Goal: Task Accomplishment & Management: Complete application form

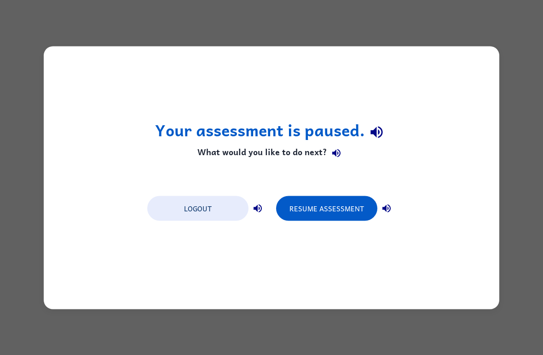
click at [357, 214] on button "Resume Assessment" at bounding box center [326, 208] width 101 height 25
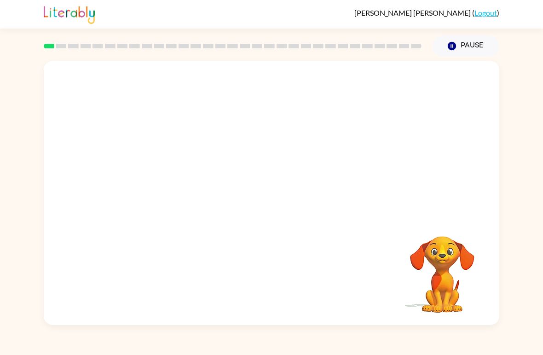
click at [485, 185] on div at bounding box center [272, 139] width 456 height 156
click at [527, 157] on div "Your browser must support playing .mp4 files to use Literably. Please try using…" at bounding box center [271, 191] width 543 height 268
click at [243, 143] on video "Your browser must support playing .mp4 files to use Literably. Please try using…" at bounding box center [272, 139] width 456 height 156
click at [298, 175] on video "Your browser must support playing .mp4 files to use Literably. Please try using…" at bounding box center [272, 139] width 456 height 156
click at [331, 147] on video "Your browser must support playing .mp4 files to use Literably. Please try using…" at bounding box center [272, 139] width 456 height 156
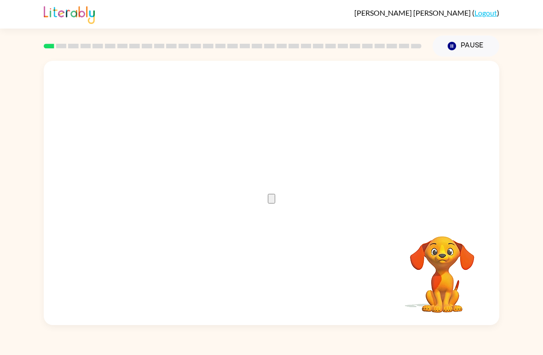
click at [268, 203] on button "button" at bounding box center [271, 199] width 7 height 10
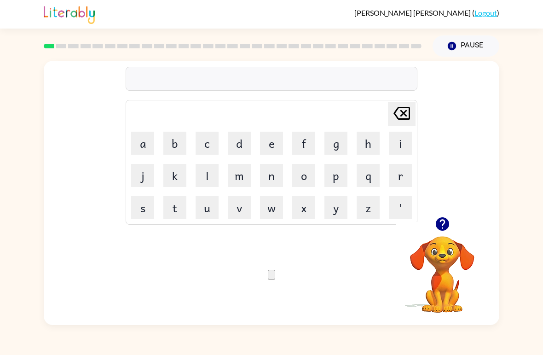
click at [142, 206] on button "s" at bounding box center [142, 207] width 23 height 23
click at [369, 147] on button "h" at bounding box center [368, 143] width 23 height 23
click at [207, 210] on button "u" at bounding box center [207, 207] width 23 height 23
click at [142, 200] on button "s" at bounding box center [142, 207] width 23 height 23
click at [372, 143] on button "h" at bounding box center [368, 143] width 23 height 23
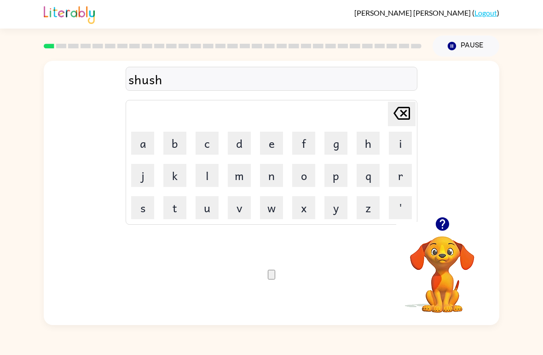
click at [275, 275] on button "button" at bounding box center [271, 275] width 7 height 10
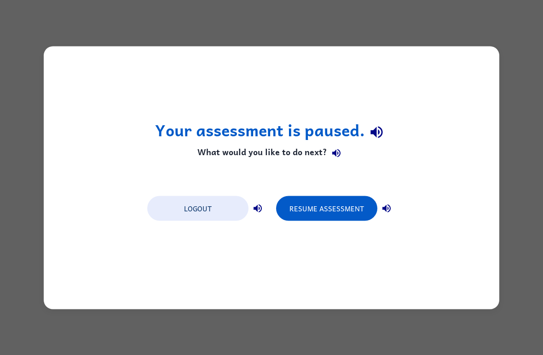
click at [343, 215] on button "Resume Assessment" at bounding box center [326, 208] width 101 height 25
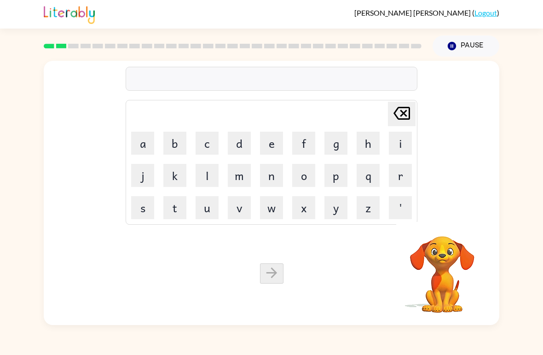
click at [143, 148] on button "a" at bounding box center [142, 143] width 23 height 23
click at [338, 182] on button "p" at bounding box center [335, 175] width 23 height 23
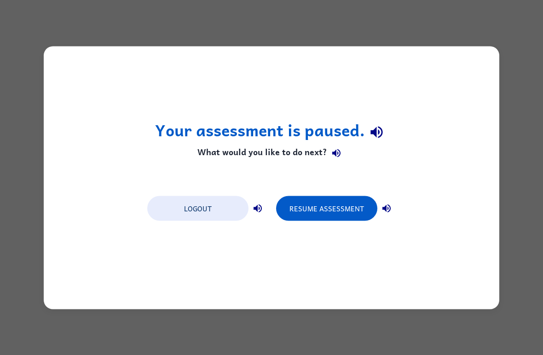
click at [352, 216] on button "Resume Assessment" at bounding box center [326, 208] width 101 height 25
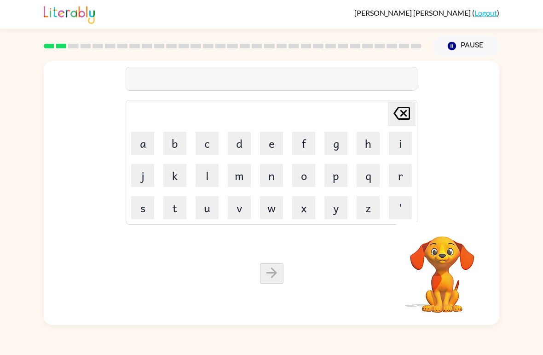
click at [273, 146] on button "e" at bounding box center [271, 143] width 23 height 23
click at [408, 111] on icon "[PERSON_NAME] last character input" at bounding box center [402, 113] width 22 height 22
click at [141, 143] on button "a" at bounding box center [142, 143] width 23 height 23
click at [336, 178] on button "p" at bounding box center [335, 175] width 23 height 23
click at [335, 177] on button "p" at bounding box center [335, 175] width 23 height 23
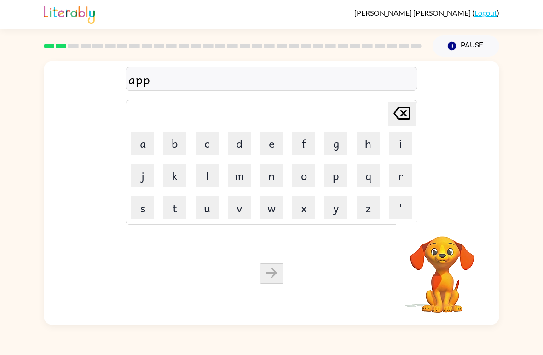
click at [274, 144] on button "e" at bounding box center [271, 143] width 23 height 23
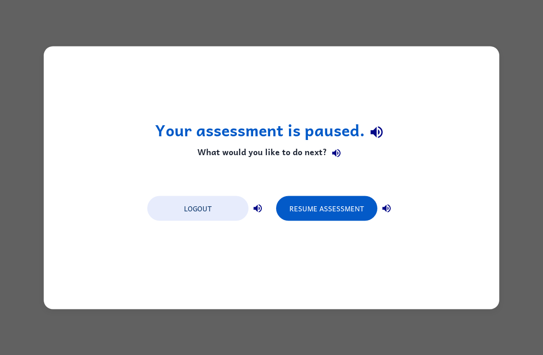
click at [344, 217] on button "Resume Assessment" at bounding box center [326, 208] width 101 height 25
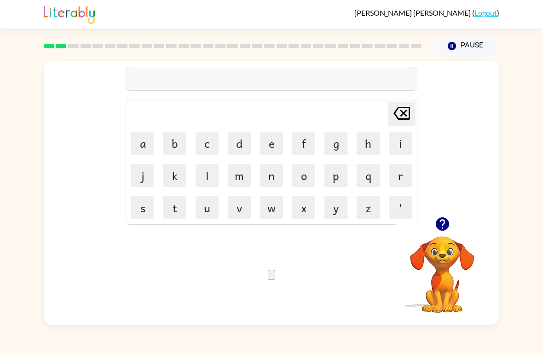
click at [145, 144] on button "a" at bounding box center [142, 143] width 23 height 23
click at [336, 178] on button "p" at bounding box center [335, 175] width 23 height 23
click at [336, 177] on button "p" at bounding box center [335, 175] width 23 height 23
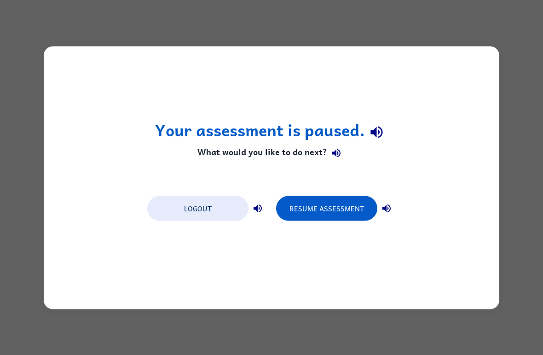
click at [342, 214] on button "Resume Assessment" at bounding box center [326, 208] width 101 height 25
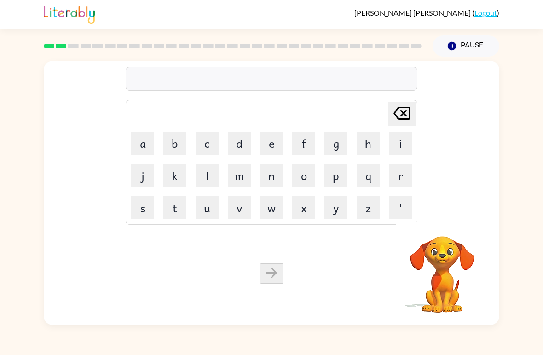
click at [144, 149] on button "a" at bounding box center [142, 143] width 23 height 23
click at [367, 181] on button "q" at bounding box center [368, 175] width 23 height 23
click at [403, 119] on icon at bounding box center [401, 113] width 17 height 13
click at [340, 182] on button "p" at bounding box center [335, 175] width 23 height 23
click at [340, 181] on button "p" at bounding box center [335, 175] width 23 height 23
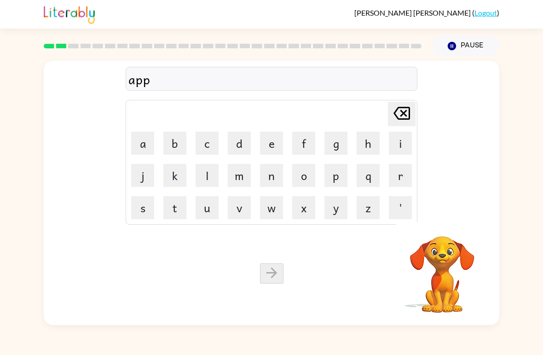
click at [273, 148] on button "e" at bounding box center [271, 143] width 23 height 23
click at [151, 150] on button "a" at bounding box center [142, 143] width 23 height 23
click at [394, 181] on button "r" at bounding box center [400, 175] width 23 height 23
click at [141, 154] on button "a" at bounding box center [142, 143] width 23 height 23
click at [277, 178] on button "n" at bounding box center [271, 175] width 23 height 23
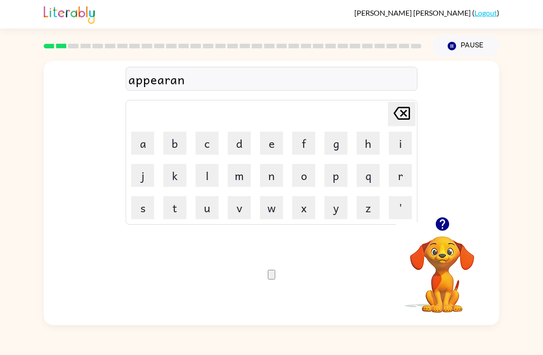
click at [216, 146] on button "c" at bounding box center [207, 143] width 23 height 23
click at [267, 148] on button "e" at bounding box center [271, 143] width 23 height 23
click at [140, 212] on button "s" at bounding box center [142, 207] width 23 height 23
click at [273, 278] on icon "button" at bounding box center [276, 281] width 7 height 7
click at [398, 177] on button "r" at bounding box center [400, 175] width 23 height 23
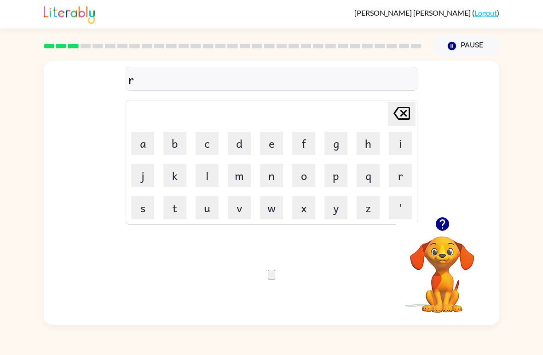
click at [275, 143] on button "e" at bounding box center [271, 143] width 23 height 23
click at [142, 141] on button "a" at bounding box center [142, 143] width 23 height 23
click at [208, 180] on button "l" at bounding box center [207, 175] width 23 height 23
click at [339, 209] on button "y" at bounding box center [335, 207] width 23 height 23
click at [179, 213] on button "t" at bounding box center [174, 207] width 23 height 23
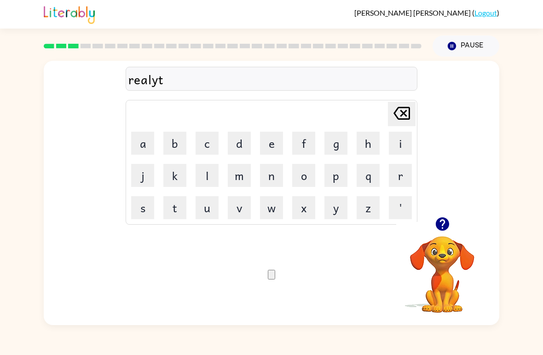
click at [339, 211] on button "y" at bounding box center [335, 207] width 23 height 23
click at [407, 117] on icon "[PERSON_NAME] last character input" at bounding box center [402, 113] width 22 height 22
click at [396, 116] on icon at bounding box center [401, 113] width 17 height 13
click at [398, 146] on button "i" at bounding box center [400, 143] width 23 height 23
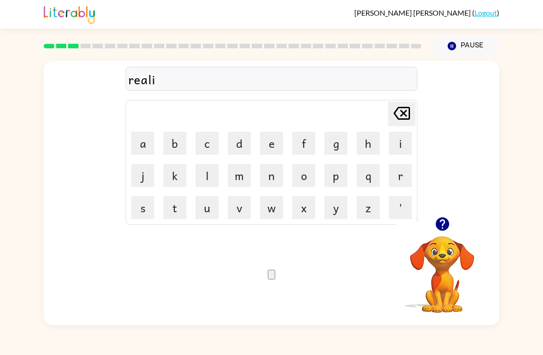
click at [178, 210] on button "t" at bounding box center [174, 207] width 23 height 23
click at [333, 211] on button "y" at bounding box center [335, 207] width 23 height 23
click at [275, 278] on icon "button" at bounding box center [276, 281] width 7 height 7
click at [265, 145] on button "e" at bounding box center [271, 143] width 23 height 23
click at [209, 174] on button "l" at bounding box center [207, 175] width 23 height 23
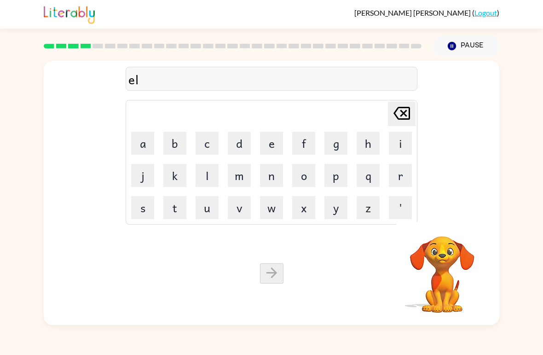
click at [402, 143] on button "i" at bounding box center [400, 143] width 23 height 23
click at [239, 183] on button "m" at bounding box center [239, 175] width 23 height 23
click at [401, 136] on button "i" at bounding box center [400, 143] width 23 height 23
click at [274, 179] on button "n" at bounding box center [271, 175] width 23 height 23
click at [142, 144] on button "a" at bounding box center [142, 143] width 23 height 23
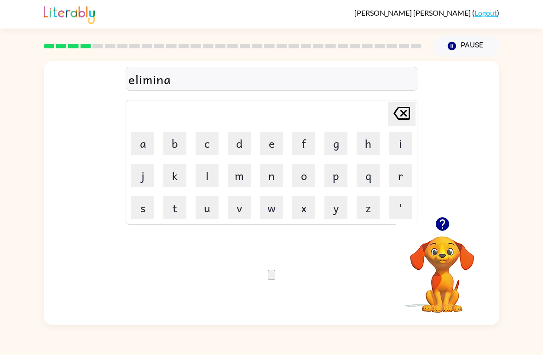
click at [173, 210] on button "t" at bounding box center [174, 207] width 23 height 23
click at [262, 150] on button "e" at bounding box center [271, 143] width 23 height 23
click at [271, 277] on icon "button" at bounding box center [271, 277] width 0 height 0
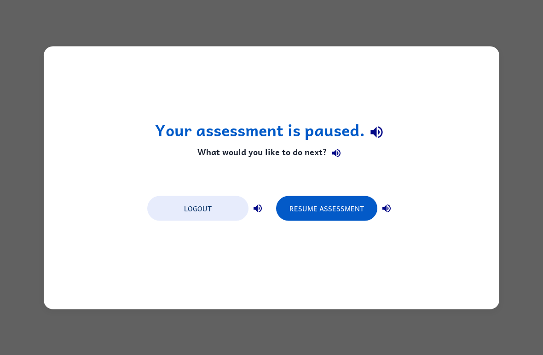
click at [353, 204] on button "Resume Assessment" at bounding box center [326, 208] width 101 height 25
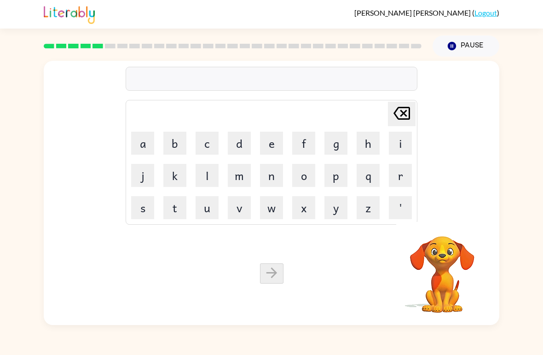
click at [244, 144] on button "d" at bounding box center [239, 143] width 23 height 23
click at [214, 213] on button "u" at bounding box center [207, 207] width 23 height 23
click at [338, 180] on button "p" at bounding box center [335, 175] width 23 height 23
click at [204, 167] on button "l" at bounding box center [207, 175] width 23 height 23
click at [392, 140] on button "i" at bounding box center [400, 143] width 23 height 23
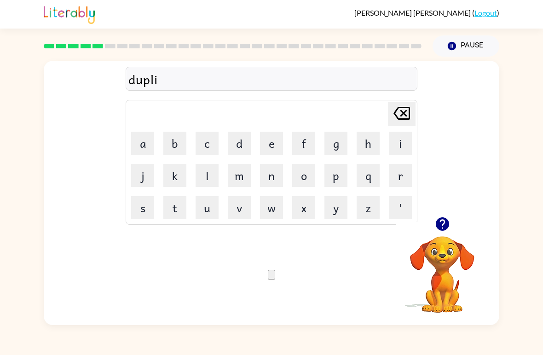
click at [210, 146] on button "c" at bounding box center [207, 143] width 23 height 23
click at [145, 149] on button "a" at bounding box center [142, 143] width 23 height 23
click at [183, 206] on button "t" at bounding box center [174, 207] width 23 height 23
click at [272, 150] on button "e" at bounding box center [271, 143] width 23 height 23
click at [273, 278] on icon "button" at bounding box center [276, 281] width 7 height 7
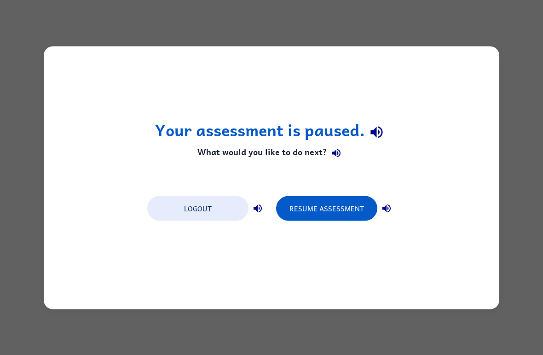
click at [328, 204] on button "Resume Assessment" at bounding box center [326, 208] width 101 height 25
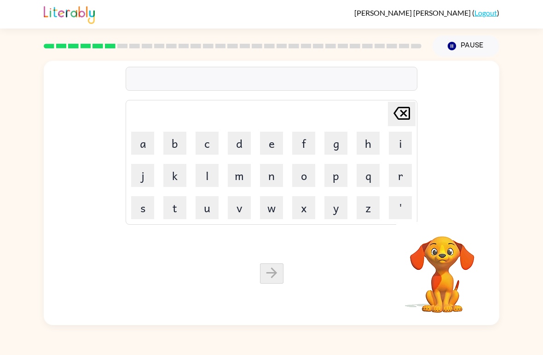
click at [244, 202] on button "v" at bounding box center [239, 207] width 23 height 23
click at [149, 143] on button "a" at bounding box center [142, 143] width 23 height 23
click at [213, 145] on button "c" at bounding box center [207, 143] width 23 height 23
click at [152, 148] on button "a" at bounding box center [142, 143] width 23 height 23
click at [185, 212] on button "t" at bounding box center [174, 207] width 23 height 23
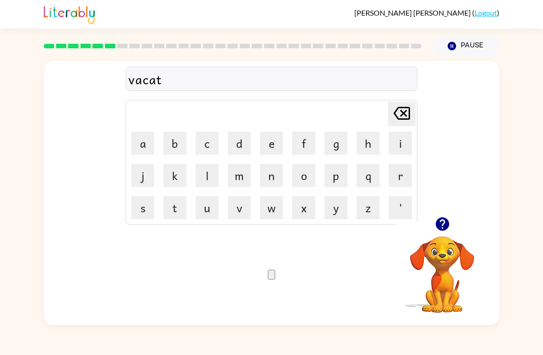
click at [399, 143] on button "i" at bounding box center [400, 143] width 23 height 23
click at [301, 178] on button "o" at bounding box center [303, 175] width 23 height 23
click at [272, 186] on button "n" at bounding box center [271, 175] width 23 height 23
click at [271, 277] on icon "button" at bounding box center [271, 277] width 0 height 0
click at [338, 175] on button "p" at bounding box center [335, 175] width 23 height 23
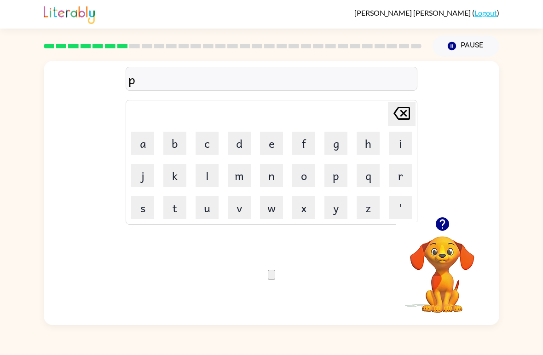
click at [208, 208] on button "u" at bounding box center [207, 207] width 23 height 23
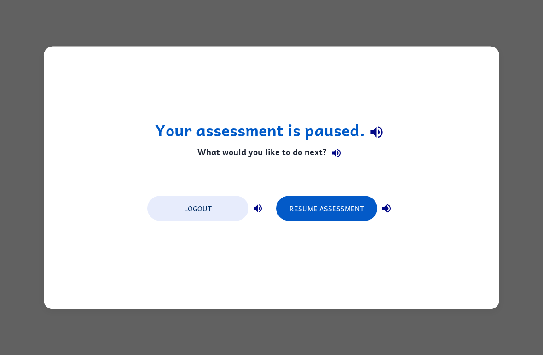
click at [360, 210] on button "Resume Assessment" at bounding box center [326, 208] width 101 height 25
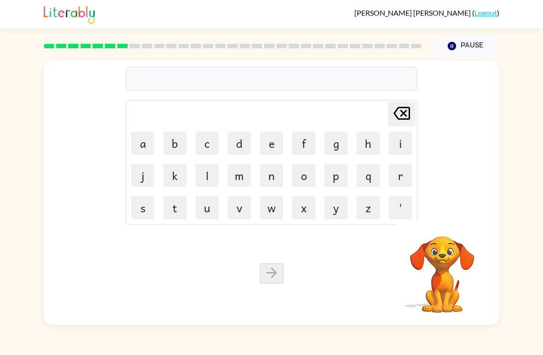
click at [448, 231] on video "Your browser must support playing .mp4 files to use Literably. Please try using…" at bounding box center [442, 268] width 92 height 92
click at [339, 173] on button "p" at bounding box center [335, 175] width 23 height 23
click at [311, 173] on button "o" at bounding box center [303, 175] width 23 height 23
click at [178, 209] on button "t" at bounding box center [174, 207] width 23 height 23
click at [213, 185] on button "l" at bounding box center [207, 175] width 23 height 23
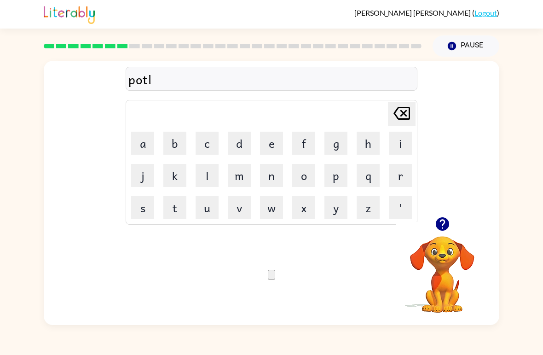
click at [240, 146] on button "d" at bounding box center [239, 143] width 23 height 23
click at [410, 119] on icon at bounding box center [401, 113] width 17 height 13
click at [271, 151] on button "e" at bounding box center [271, 143] width 23 height 23
click at [271, 277] on icon "button" at bounding box center [271, 277] width 0 height 0
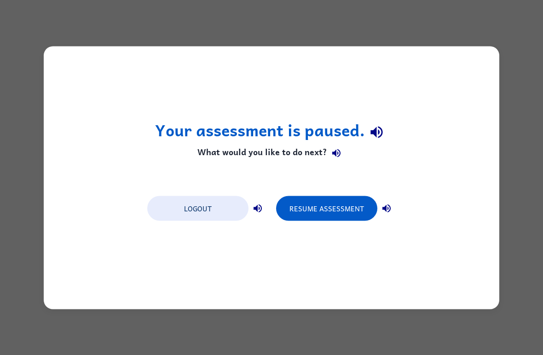
click at [363, 202] on button "Resume Assessment" at bounding box center [326, 208] width 101 height 25
click at [346, 202] on button "Resume Assessment" at bounding box center [326, 208] width 101 height 25
click at [346, 201] on button "Resume Assessment" at bounding box center [326, 208] width 101 height 25
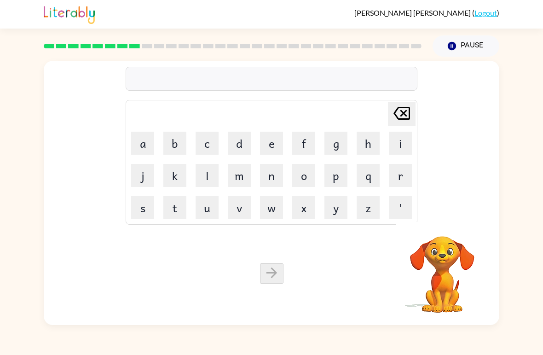
click at [336, 179] on button "p" at bounding box center [335, 175] width 23 height 23
click at [146, 145] on button "a" at bounding box center [142, 143] width 23 height 23
click at [402, 175] on button "r" at bounding box center [400, 175] width 23 height 23
click at [179, 209] on button "t" at bounding box center [174, 207] width 23 height 23
click at [401, 147] on button "i" at bounding box center [400, 143] width 23 height 23
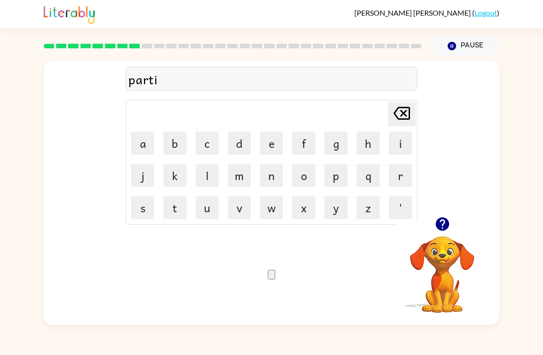
click at [207, 146] on button "c" at bounding box center [207, 143] width 23 height 23
click at [141, 150] on button "a" at bounding box center [142, 143] width 23 height 23
click at [209, 177] on button "l" at bounding box center [207, 175] width 23 height 23
click at [208, 176] on button "l" at bounding box center [207, 175] width 23 height 23
click at [271, 277] on icon "button" at bounding box center [271, 277] width 0 height 0
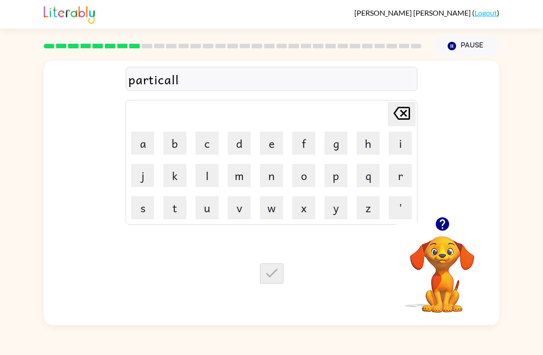
click at [410, 117] on icon at bounding box center [401, 113] width 17 height 13
click at [405, 121] on icon "[PERSON_NAME] last character input" at bounding box center [402, 113] width 22 height 22
click at [399, 175] on button "r" at bounding box center [400, 175] width 23 height 23
click at [272, 134] on button "e" at bounding box center [271, 143] width 23 height 23
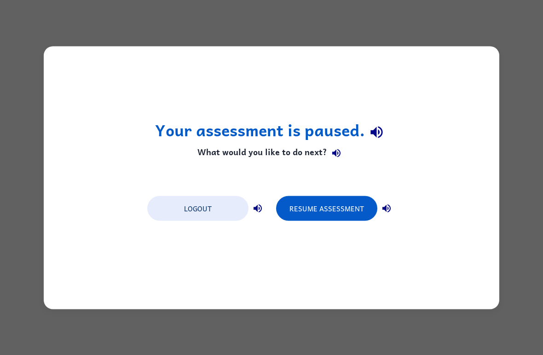
click at [327, 200] on button "Resume Assessment" at bounding box center [326, 208] width 101 height 25
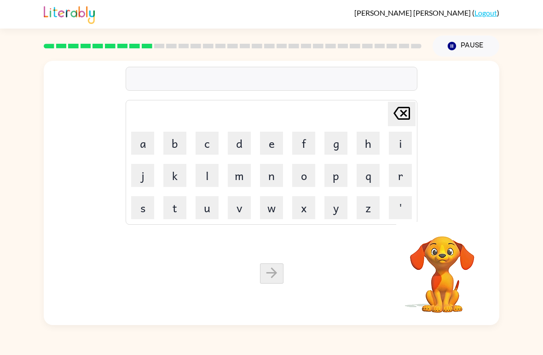
click at [465, 279] on video "Your browser must support playing .mp4 files to use Literably. Please try using…" at bounding box center [442, 268] width 92 height 92
click at [402, 181] on button "r" at bounding box center [400, 175] width 23 height 23
click at [260, 148] on button "e" at bounding box center [271, 143] width 23 height 23
click at [213, 150] on button "c" at bounding box center [207, 143] width 23 height 23
click at [139, 144] on button "a" at bounding box center [142, 143] width 23 height 23
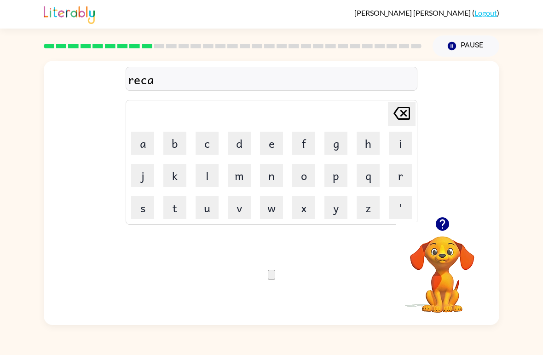
click at [338, 181] on button "p" at bounding box center [335, 175] width 23 height 23
click at [144, 201] on button "s" at bounding box center [142, 207] width 23 height 23
click at [361, 149] on button "h" at bounding box center [368, 143] width 23 height 23
click at [267, 145] on button "e" at bounding box center [271, 143] width 23 height 23
click at [392, 180] on button "r" at bounding box center [400, 175] width 23 height 23
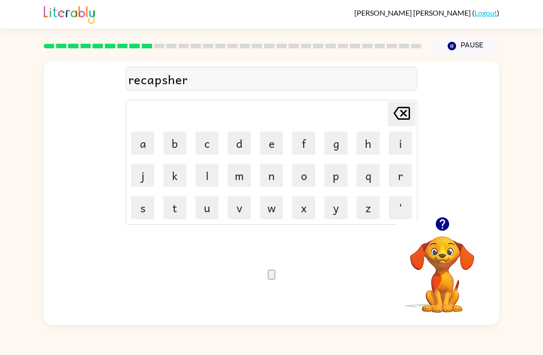
click at [275, 270] on button "button" at bounding box center [271, 275] width 7 height 10
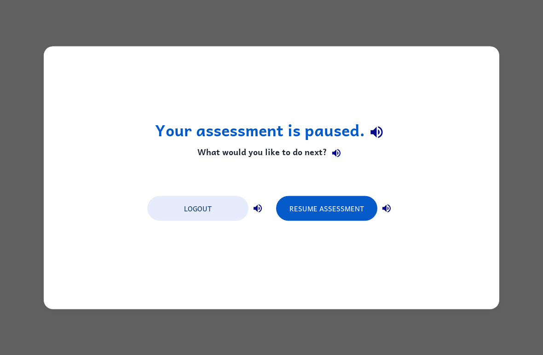
click at [338, 204] on button "Resume Assessment" at bounding box center [326, 208] width 101 height 25
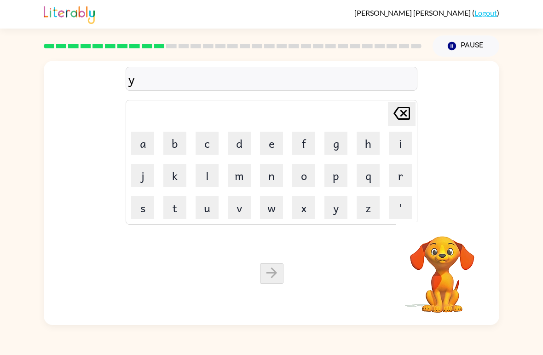
click at [401, 116] on icon at bounding box center [401, 113] width 17 height 13
click at [346, 176] on button "p" at bounding box center [335, 175] width 23 height 23
click at [398, 184] on button "r" at bounding box center [400, 175] width 23 height 23
click at [270, 147] on button "e" at bounding box center [271, 143] width 23 height 23
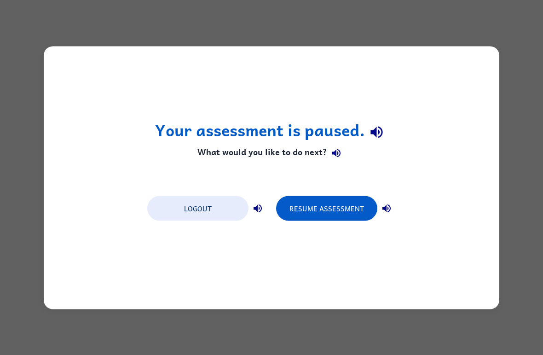
click at [347, 209] on button "Resume Assessment" at bounding box center [326, 208] width 101 height 25
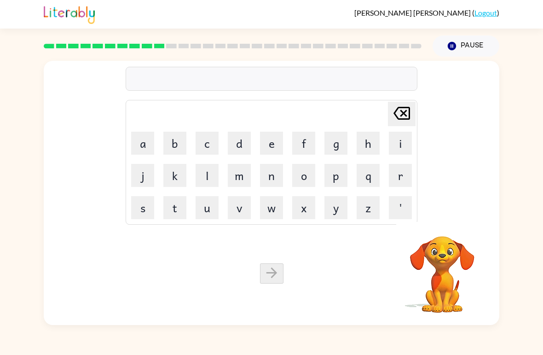
click at [140, 214] on button "s" at bounding box center [142, 207] width 23 height 23
click at [409, 104] on icon "[PERSON_NAME] last character input" at bounding box center [402, 113] width 22 height 22
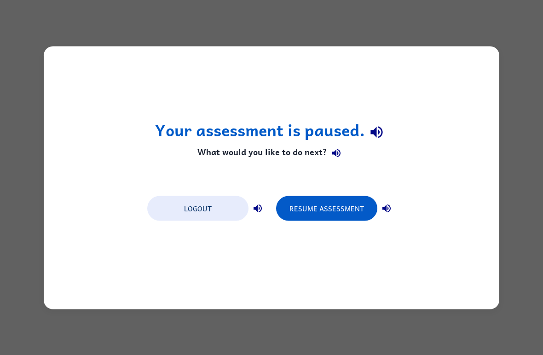
click at [355, 206] on button "Resume Assessment" at bounding box center [326, 208] width 101 height 25
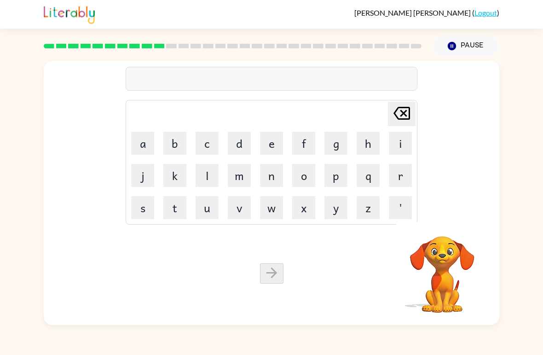
click at [338, 179] on button "p" at bounding box center [335, 175] width 23 height 23
click at [405, 180] on button "r" at bounding box center [400, 175] width 23 height 23
click at [270, 144] on button "e" at bounding box center [271, 143] width 23 height 23
click at [146, 210] on button "s" at bounding box center [142, 207] width 23 height 23
click at [208, 146] on button "c" at bounding box center [207, 143] width 23 height 23
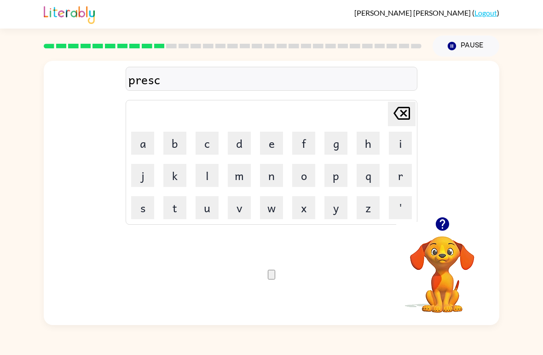
click at [374, 147] on button "h" at bounding box center [368, 143] width 23 height 23
click at [311, 175] on button "o" at bounding box center [303, 175] width 23 height 23
click at [305, 180] on button "o" at bounding box center [303, 175] width 23 height 23
click at [202, 174] on button "l" at bounding box center [207, 175] width 23 height 23
click at [275, 270] on button "button" at bounding box center [271, 275] width 7 height 10
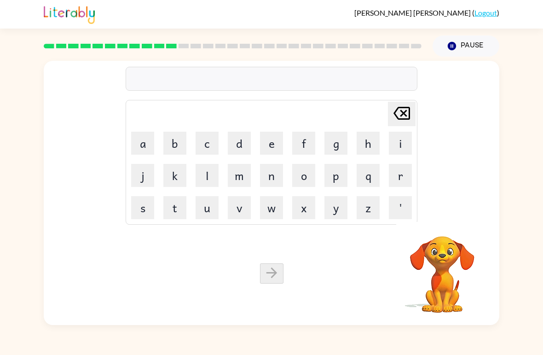
click at [214, 151] on button "c" at bounding box center [207, 143] width 23 height 23
click at [401, 183] on button "r" at bounding box center [400, 175] width 23 height 23
click at [142, 140] on button "a" at bounding box center [142, 143] width 23 height 23
click at [245, 205] on button "v" at bounding box center [239, 207] width 23 height 23
click at [274, 148] on button "e" at bounding box center [271, 143] width 23 height 23
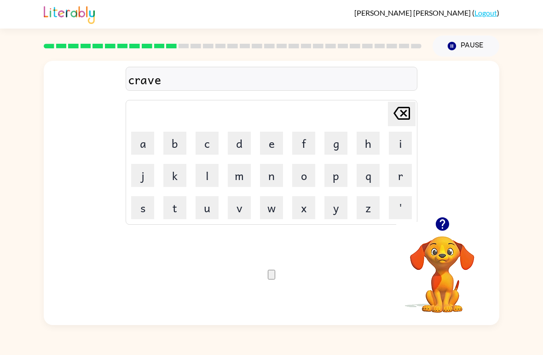
click at [275, 279] on button "button" at bounding box center [271, 275] width 7 height 10
click at [448, 291] on video "Your browser must support playing .mp4 files to use Literably. Please try using…" at bounding box center [442, 268] width 92 height 92
click at [243, 146] on button "d" at bounding box center [239, 143] width 23 height 23
click at [396, 143] on button "i" at bounding box center [400, 143] width 23 height 23
click at [214, 145] on button "c" at bounding box center [207, 143] width 23 height 23
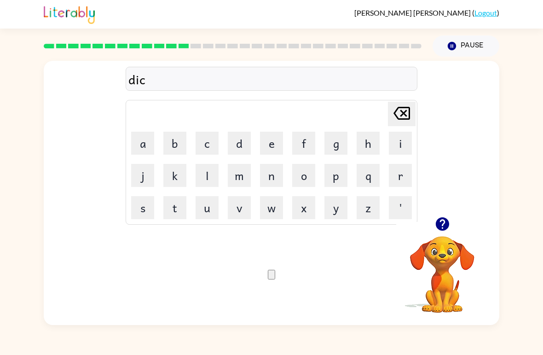
click at [178, 212] on button "t" at bounding box center [174, 207] width 23 height 23
click at [144, 143] on button "a" at bounding box center [142, 143] width 23 height 23
click at [176, 211] on button "t" at bounding box center [174, 207] width 23 height 23
click at [265, 148] on button "e" at bounding box center [271, 143] width 23 height 23
click at [271, 277] on icon "button" at bounding box center [271, 277] width 0 height 0
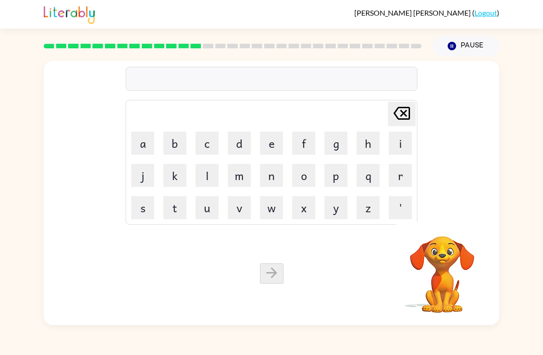
click at [341, 182] on button "p" at bounding box center [335, 175] width 23 height 23
click at [140, 151] on button "a" at bounding box center [142, 143] width 23 height 23
click at [332, 211] on button "y" at bounding box center [335, 207] width 23 height 23
click at [236, 179] on button "m" at bounding box center [239, 175] width 23 height 23
click at [275, 144] on button "e" at bounding box center [271, 143] width 23 height 23
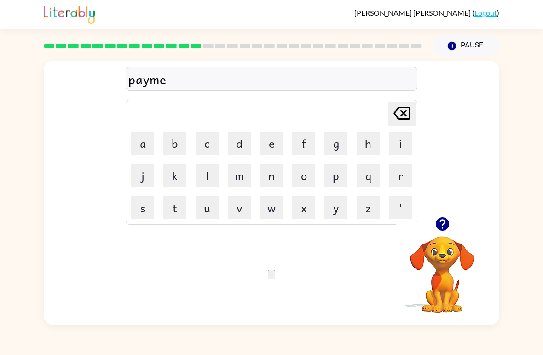
click at [269, 183] on button "n" at bounding box center [271, 175] width 23 height 23
click at [185, 207] on button "t" at bounding box center [174, 207] width 23 height 23
click at [275, 277] on button "button" at bounding box center [271, 275] width 7 height 10
click at [439, 260] on video "Your browser must support playing .mp4 files to use Literably. Please try using…" at bounding box center [442, 268] width 92 height 92
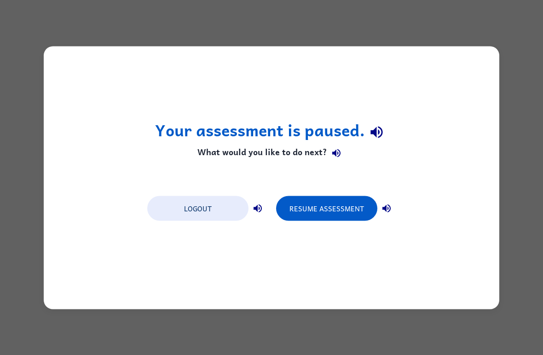
click at [348, 212] on button "Resume Assessment" at bounding box center [326, 208] width 101 height 25
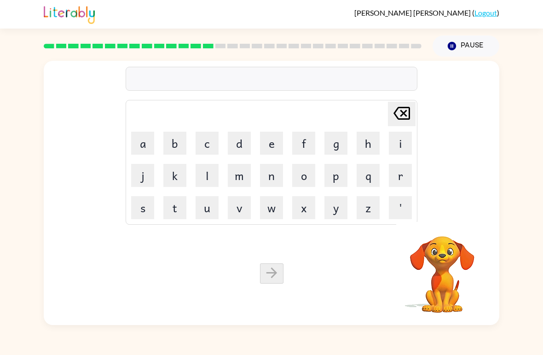
click at [242, 173] on button "m" at bounding box center [239, 175] width 23 height 23
click at [277, 145] on button "e" at bounding box center [271, 143] width 23 height 23
click at [406, 147] on button "i" at bounding box center [400, 143] width 23 height 23
click at [139, 178] on button "j" at bounding box center [142, 175] width 23 height 23
click at [298, 178] on button "o" at bounding box center [303, 175] width 23 height 23
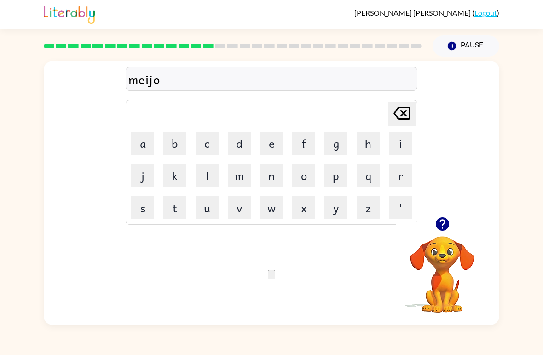
click at [393, 185] on button "r" at bounding box center [400, 175] width 23 height 23
click at [271, 277] on icon "button" at bounding box center [271, 277] width 0 height 0
click at [454, 260] on video "Your browser must support playing .mp4 files to use Literably. Please try using…" at bounding box center [442, 268] width 92 height 92
click at [145, 204] on button "s" at bounding box center [142, 207] width 23 height 23
click at [339, 180] on button "p" at bounding box center [335, 175] width 23 height 23
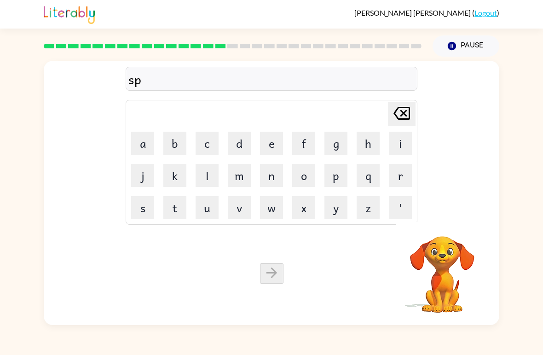
click at [142, 144] on button "a" at bounding box center [142, 143] width 23 height 23
click at [405, 179] on button "r" at bounding box center [400, 175] width 23 height 23
click at [200, 146] on button "c" at bounding box center [207, 143] width 23 height 23
click at [180, 177] on button "k" at bounding box center [174, 175] width 23 height 23
click at [275, 276] on button "button" at bounding box center [271, 275] width 7 height 10
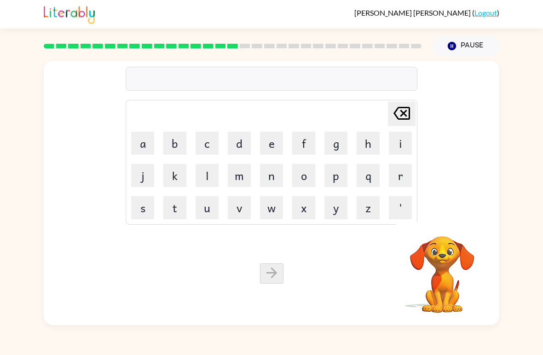
click at [340, 176] on button "p" at bounding box center [335, 175] width 23 height 23
click at [145, 143] on button "a" at bounding box center [142, 143] width 23 height 23
click at [206, 186] on button "l" at bounding box center [207, 175] width 23 height 23
click at [206, 185] on button "l" at bounding box center [207, 175] width 23 height 23
click at [275, 279] on button "button" at bounding box center [271, 275] width 7 height 10
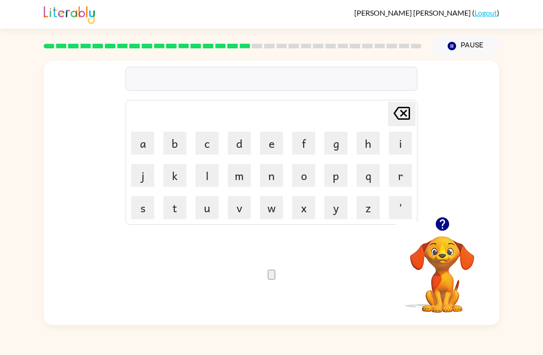
click at [145, 209] on button "s" at bounding box center [142, 207] width 23 height 23
click at [336, 181] on button "p" at bounding box center [335, 175] width 23 height 23
click at [399, 144] on button "i" at bounding box center [400, 143] width 23 height 23
click at [272, 178] on button "n" at bounding box center [271, 175] width 23 height 23
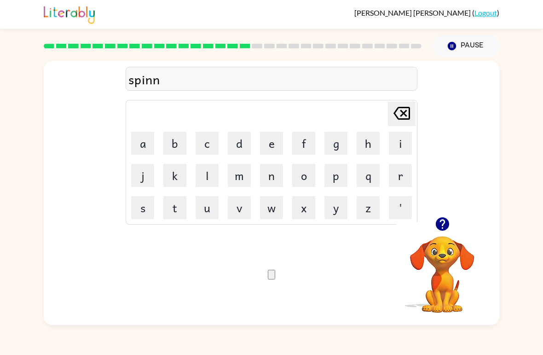
click at [403, 140] on button "i" at bounding box center [400, 143] width 23 height 23
click at [277, 173] on button "n" at bounding box center [271, 175] width 23 height 23
click at [339, 147] on button "g" at bounding box center [335, 143] width 23 height 23
click at [271, 277] on icon "button" at bounding box center [271, 277] width 0 height 0
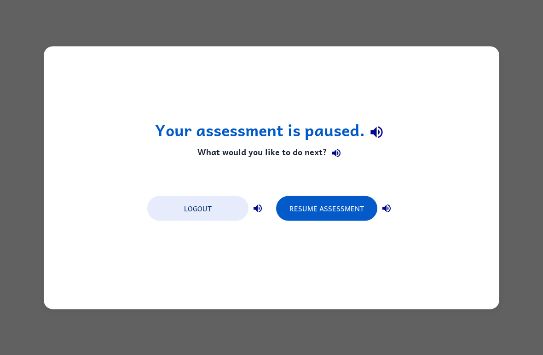
click at [343, 218] on button "Resume Assessment" at bounding box center [326, 208] width 101 height 25
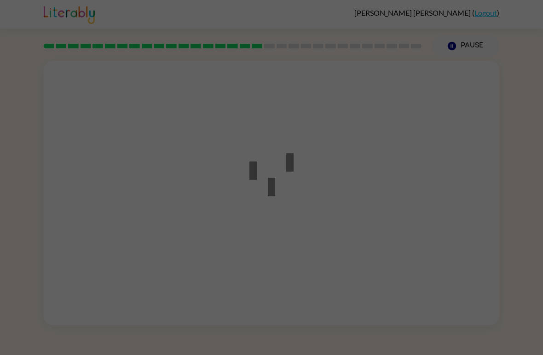
click at [343, 218] on div at bounding box center [271, 177] width 543 height 355
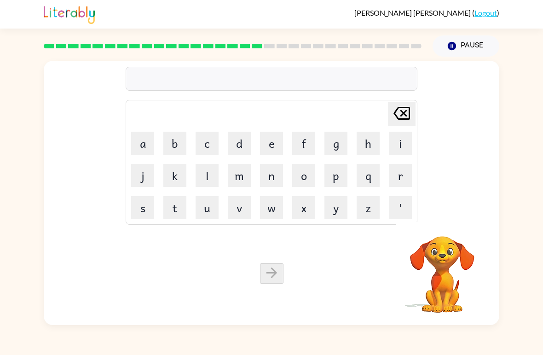
click at [338, 148] on button "g" at bounding box center [335, 143] width 23 height 23
click at [404, 178] on button "r" at bounding box center [400, 175] width 23 height 23
click at [210, 209] on button "u" at bounding box center [207, 207] width 23 height 23
click at [242, 182] on button "m" at bounding box center [239, 175] width 23 height 23
click at [344, 174] on button "p" at bounding box center [335, 175] width 23 height 23
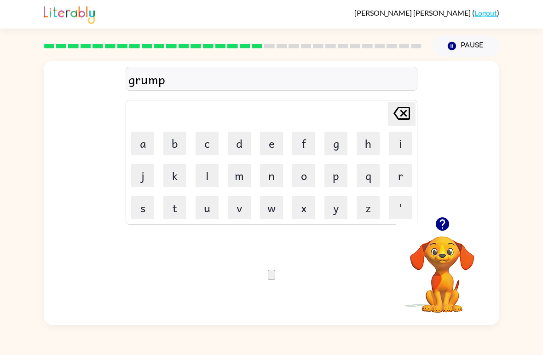
click at [398, 147] on button "i" at bounding box center [400, 143] width 23 height 23
click at [281, 148] on button "e" at bounding box center [271, 143] width 23 height 23
click at [144, 214] on button "s" at bounding box center [142, 207] width 23 height 23
click at [170, 210] on button "t" at bounding box center [174, 207] width 23 height 23
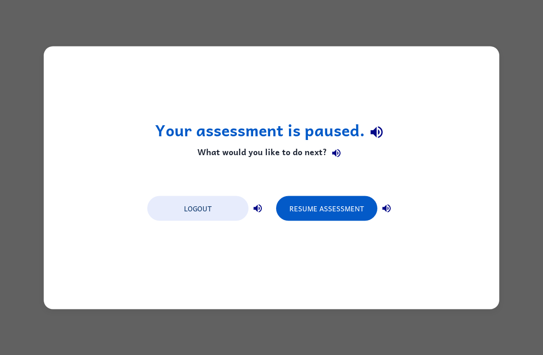
click at [359, 203] on button "Resume Assessment" at bounding box center [326, 208] width 101 height 25
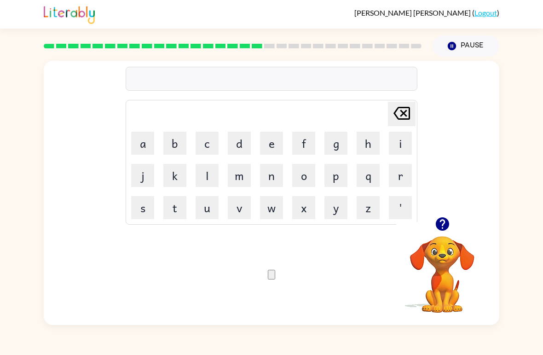
click at [334, 144] on button "g" at bounding box center [335, 143] width 23 height 23
click at [400, 181] on button "r" at bounding box center [400, 175] width 23 height 23
click at [203, 209] on button "u" at bounding box center [207, 207] width 23 height 23
click at [239, 174] on button "m" at bounding box center [239, 175] width 23 height 23
click at [334, 178] on button "p" at bounding box center [335, 175] width 23 height 23
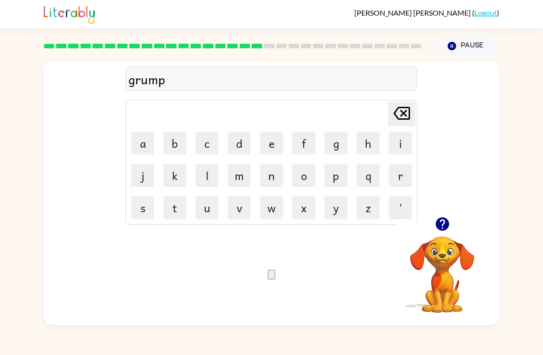
click at [396, 146] on button "i" at bounding box center [400, 143] width 23 height 23
click at [272, 151] on button "e" at bounding box center [271, 143] width 23 height 23
click at [141, 210] on button "s" at bounding box center [142, 207] width 23 height 23
click at [173, 206] on button "t" at bounding box center [174, 207] width 23 height 23
click at [271, 277] on icon "button" at bounding box center [271, 277] width 0 height 0
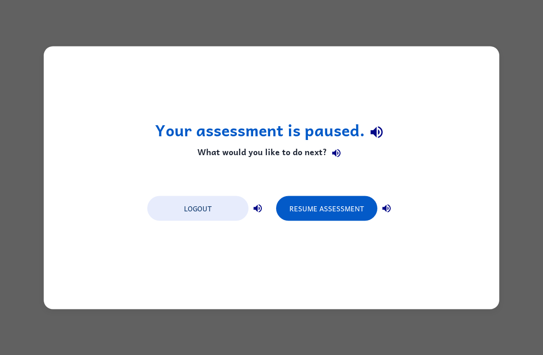
click at [340, 198] on button "Resume Assessment" at bounding box center [326, 208] width 101 height 25
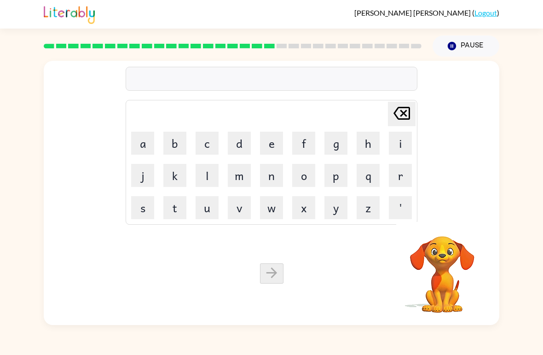
click at [398, 145] on button "i" at bounding box center [400, 143] width 23 height 23
click at [274, 178] on button "n" at bounding box center [271, 175] width 23 height 23
click at [208, 147] on button "c" at bounding box center [207, 143] width 23 height 23
click at [402, 179] on button "r" at bounding box center [400, 175] width 23 height 23
click at [265, 138] on button "e" at bounding box center [271, 143] width 23 height 23
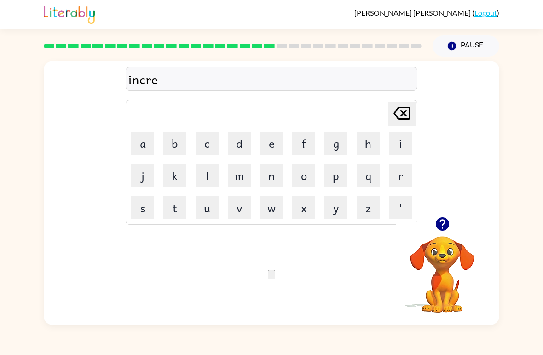
click at [232, 149] on button "d" at bounding box center [239, 143] width 23 height 23
click at [396, 148] on button "i" at bounding box center [400, 143] width 23 height 23
click at [184, 144] on button "b" at bounding box center [174, 143] width 23 height 23
click at [203, 177] on button "l" at bounding box center [207, 175] width 23 height 23
click at [269, 144] on button "e" at bounding box center [271, 143] width 23 height 23
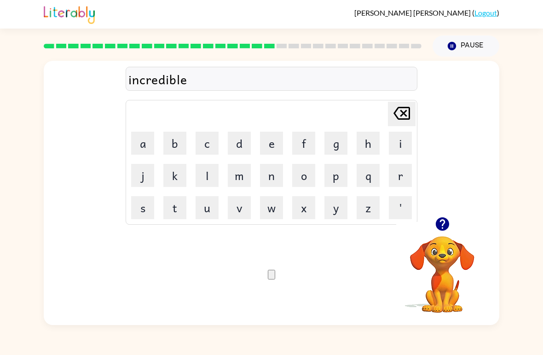
click at [271, 277] on icon "button" at bounding box center [271, 277] width 0 height 0
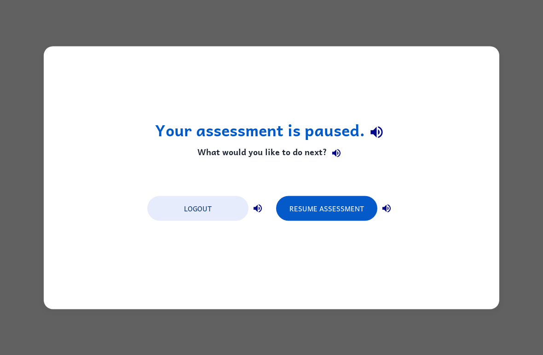
click at [346, 210] on button "Resume Assessment" at bounding box center [326, 208] width 101 height 25
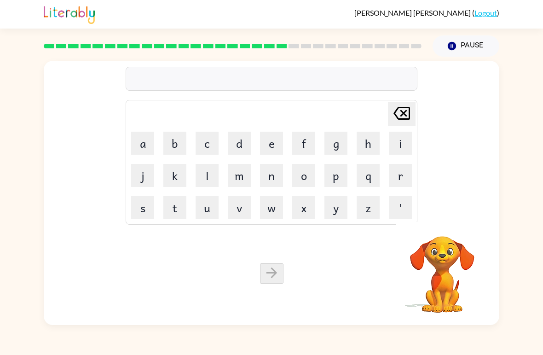
click at [214, 173] on button "l" at bounding box center [207, 175] width 23 height 23
click at [403, 140] on button "i" at bounding box center [400, 143] width 23 height 23
click at [149, 206] on button "s" at bounding box center [142, 207] width 23 height 23
click at [178, 210] on button "t" at bounding box center [174, 207] width 23 height 23
click at [265, 151] on button "e" at bounding box center [271, 143] width 23 height 23
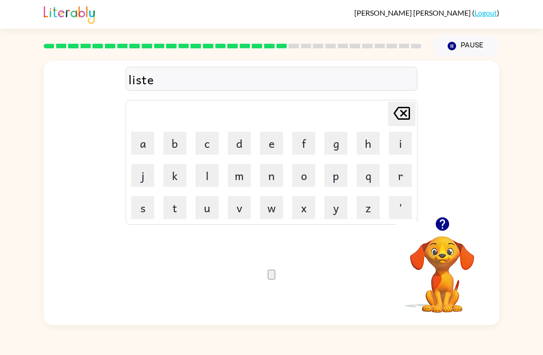
click at [272, 175] on button "n" at bounding box center [271, 175] width 23 height 23
click at [268, 275] on button "button" at bounding box center [271, 275] width 7 height 10
click at [271, 179] on button "n" at bounding box center [271, 175] width 23 height 23
click at [303, 180] on button "o" at bounding box center [303, 175] width 23 height 23
click at [235, 183] on button "m" at bounding box center [239, 175] width 23 height 23
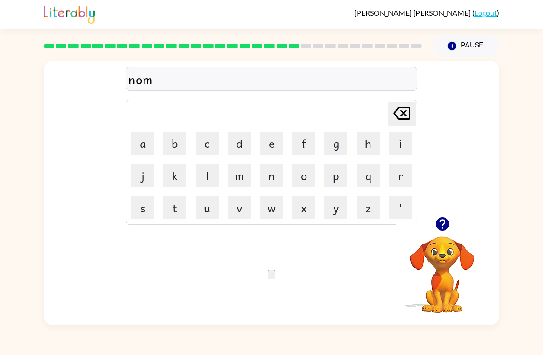
click at [399, 146] on button "i" at bounding box center [400, 143] width 23 height 23
click at [270, 172] on button "n" at bounding box center [271, 175] width 23 height 23
click at [150, 146] on button "a" at bounding box center [142, 143] width 23 height 23
click at [167, 209] on button "t" at bounding box center [174, 207] width 23 height 23
click at [265, 149] on button "e" at bounding box center [271, 143] width 23 height 23
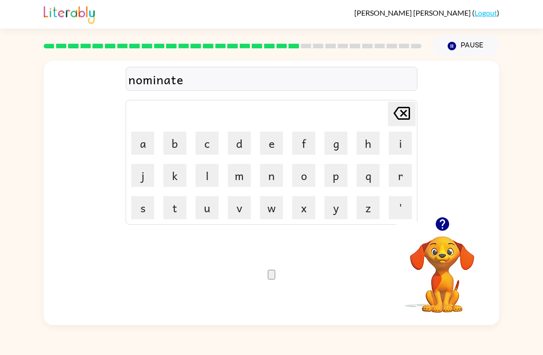
click at [275, 279] on button "button" at bounding box center [271, 275] width 7 height 10
click at [145, 204] on button "s" at bounding box center [142, 207] width 23 height 23
click at [204, 204] on button "u" at bounding box center [207, 207] width 23 height 23
click at [145, 201] on button "s" at bounding box center [142, 207] width 23 height 23
click at [179, 217] on button "t" at bounding box center [174, 207] width 23 height 23
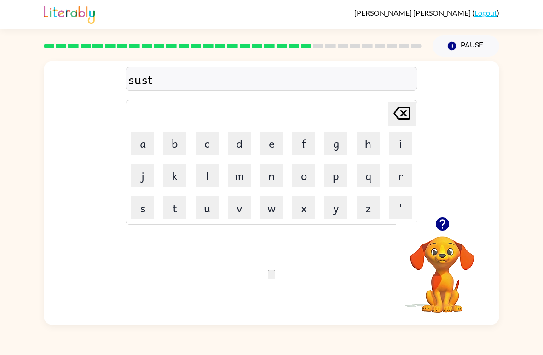
click at [140, 143] on button "a" at bounding box center [142, 143] width 23 height 23
click at [409, 141] on button "i" at bounding box center [400, 143] width 23 height 23
click at [271, 180] on button "n" at bounding box center [271, 175] width 23 height 23
click at [173, 208] on button "t" at bounding box center [174, 207] width 23 height 23
click at [260, 142] on button "e" at bounding box center [271, 143] width 23 height 23
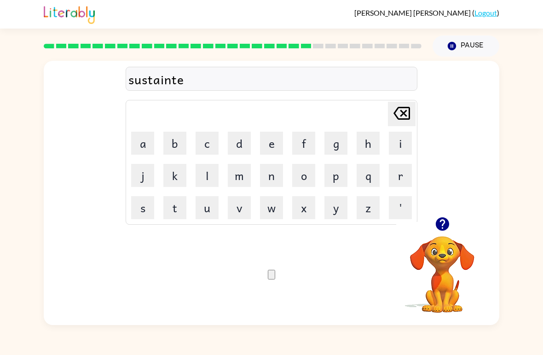
click at [271, 277] on icon "button" at bounding box center [271, 277] width 0 height 0
click at [271, 213] on button "w" at bounding box center [271, 207] width 23 height 23
click at [307, 176] on button "o" at bounding box center [303, 175] width 23 height 23
click at [400, 180] on button "r" at bounding box center [400, 175] width 23 height 23
click at [233, 144] on button "d" at bounding box center [239, 143] width 23 height 23
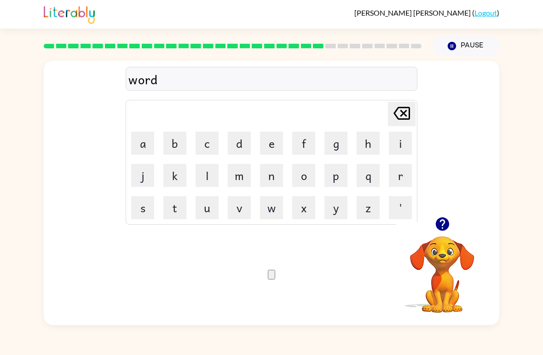
click at [334, 215] on button "y" at bounding box center [335, 207] width 23 height 23
click at [271, 277] on icon "button" at bounding box center [271, 277] width 0 height 0
click at [398, 177] on button "r" at bounding box center [400, 175] width 23 height 23
click at [281, 148] on button "e" at bounding box center [271, 143] width 23 height 23
click at [210, 180] on button "l" at bounding box center [207, 175] width 23 height 23
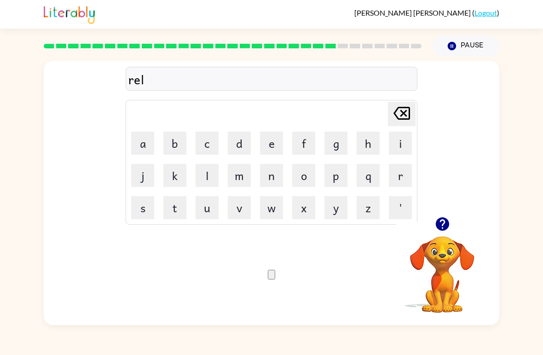
click at [144, 144] on button "a" at bounding box center [142, 143] width 23 height 23
click at [179, 212] on button "t" at bounding box center [174, 207] width 23 height 23
click at [240, 148] on button "d" at bounding box center [239, 143] width 23 height 23
click at [406, 115] on icon "[PERSON_NAME] last character input" at bounding box center [402, 113] width 22 height 22
click at [283, 139] on button "e" at bounding box center [271, 143] width 23 height 23
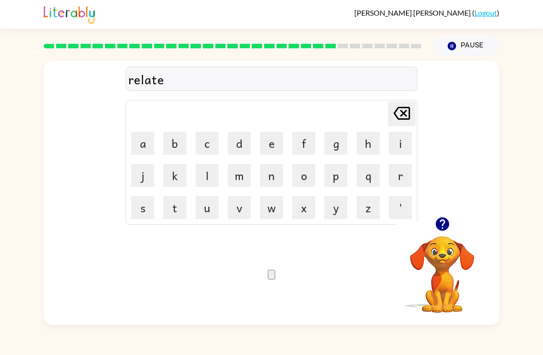
click at [250, 146] on button "d" at bounding box center [239, 143] width 23 height 23
click at [271, 277] on icon "button" at bounding box center [271, 277] width 0 height 0
click at [185, 179] on button "k" at bounding box center [174, 175] width 23 height 23
click at [404, 137] on button "i" at bounding box center [400, 143] width 23 height 23
click at [174, 210] on button "t" at bounding box center [174, 207] width 23 height 23
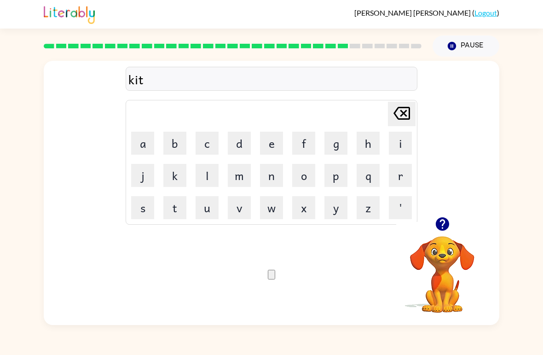
click at [174, 210] on button "t" at bounding box center [174, 207] width 23 height 23
click at [268, 143] on button "e" at bounding box center [271, 143] width 23 height 23
click at [270, 180] on button "n" at bounding box center [271, 175] width 23 height 23
click at [275, 279] on button "button" at bounding box center [271, 275] width 7 height 10
click at [240, 144] on button "d" at bounding box center [239, 143] width 23 height 23
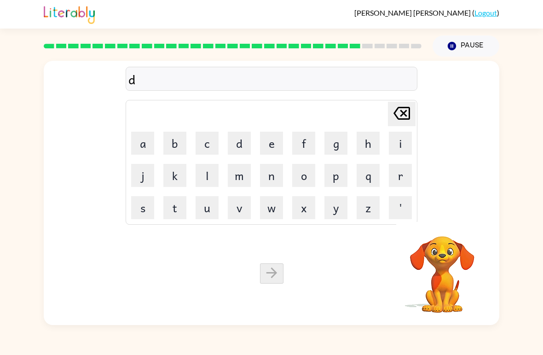
click at [270, 150] on button "e" at bounding box center [271, 143] width 23 height 23
click at [342, 172] on button "p" at bounding box center [335, 175] width 23 height 23
click at [137, 135] on button "a" at bounding box center [142, 143] width 23 height 23
click at [399, 174] on button "r" at bounding box center [400, 175] width 23 height 23
click at [239, 182] on button "m" at bounding box center [239, 175] width 23 height 23
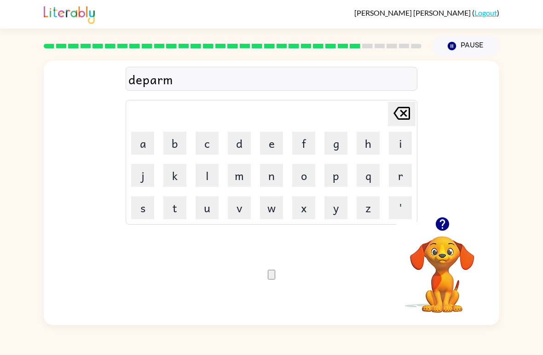
click at [271, 145] on button "e" at bounding box center [271, 143] width 23 height 23
click at [275, 180] on button "n" at bounding box center [271, 175] width 23 height 23
click at [176, 203] on button "t" at bounding box center [174, 207] width 23 height 23
click at [275, 278] on icon "button" at bounding box center [276, 281] width 7 height 7
click at [132, 209] on button "s" at bounding box center [142, 207] width 23 height 23
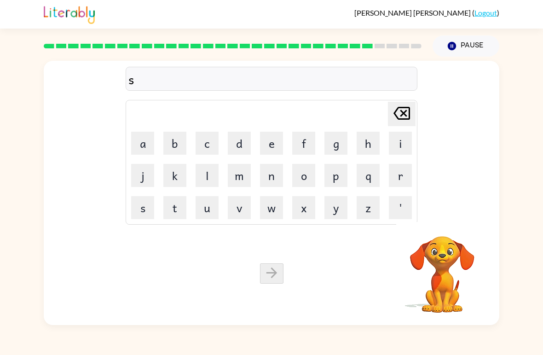
click at [202, 177] on button "l" at bounding box center [207, 175] width 23 height 23
click at [400, 137] on button "i" at bounding box center [400, 143] width 23 height 23
click at [237, 141] on button "d" at bounding box center [239, 143] width 23 height 23
click at [267, 141] on button "e" at bounding box center [271, 143] width 23 height 23
click at [275, 279] on button "button" at bounding box center [271, 275] width 7 height 10
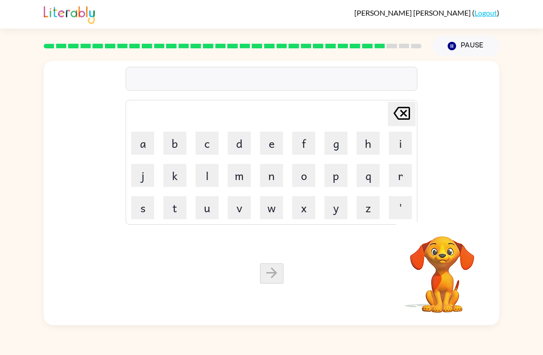
click at [205, 212] on button "u" at bounding box center [207, 207] width 23 height 23
click at [268, 177] on button "n" at bounding box center [271, 175] width 23 height 23
click at [402, 139] on button "i" at bounding box center [400, 143] width 23 height 23
click at [240, 206] on button "v" at bounding box center [239, 207] width 23 height 23
click at [271, 144] on button "e" at bounding box center [271, 143] width 23 height 23
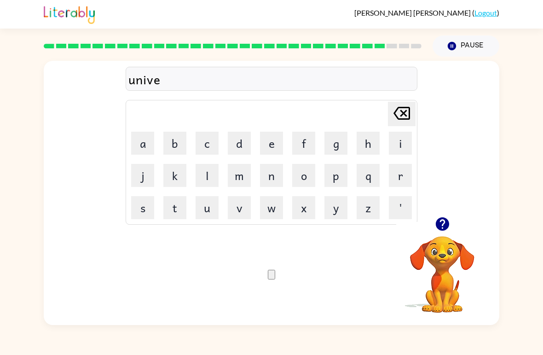
click at [400, 173] on button "r" at bounding box center [400, 175] width 23 height 23
click at [134, 202] on button "s" at bounding box center [142, 207] width 23 height 23
click at [140, 143] on button "a" at bounding box center [142, 143] width 23 height 23
click at [210, 185] on button "l" at bounding box center [207, 175] width 23 height 23
click at [271, 277] on icon "button" at bounding box center [271, 277] width 0 height 0
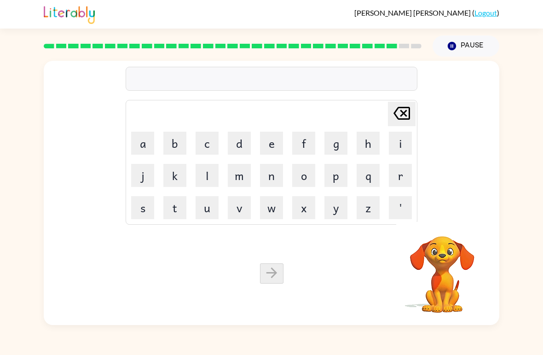
click at [139, 208] on button "s" at bounding box center [142, 207] width 23 height 23
click at [304, 178] on button "o" at bounding box center [303, 175] width 23 height 23
click at [276, 207] on button "w" at bounding box center [271, 207] width 23 height 23
click at [277, 144] on button "e" at bounding box center [271, 143] width 23 height 23
click at [238, 207] on button "v" at bounding box center [239, 207] width 23 height 23
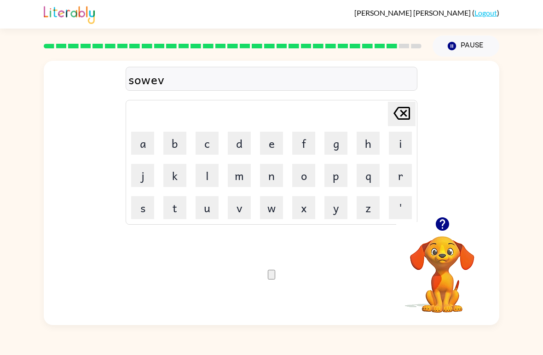
click at [272, 139] on button "e" at bounding box center [271, 143] width 23 height 23
click at [403, 177] on button "r" at bounding box center [400, 175] width 23 height 23
click at [271, 146] on button "e" at bounding box center [271, 143] width 23 height 23
click at [275, 279] on button "button" at bounding box center [271, 275] width 7 height 10
click at [271, 138] on button "e" at bounding box center [271, 143] width 23 height 23
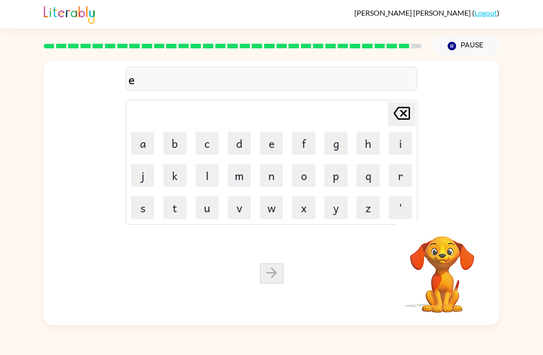
click at [272, 175] on button "n" at bounding box center [271, 175] width 23 height 23
click at [218, 145] on button "c" at bounding box center [207, 143] width 23 height 23
click at [308, 175] on button "o" at bounding box center [303, 175] width 23 height 23
click at [210, 202] on button "u" at bounding box center [207, 207] width 23 height 23
click at [275, 178] on button "n" at bounding box center [271, 175] width 23 height 23
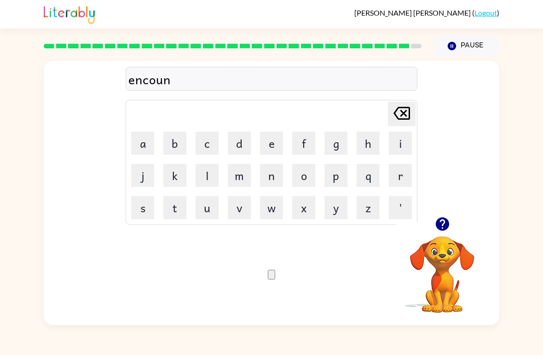
click at [174, 210] on button "t" at bounding box center [174, 207] width 23 height 23
click at [276, 139] on button "e" at bounding box center [271, 143] width 23 height 23
click at [404, 174] on button "r" at bounding box center [400, 175] width 23 height 23
click at [268, 270] on button "button" at bounding box center [271, 275] width 7 height 10
